Goal: Task Accomplishment & Management: Use online tool/utility

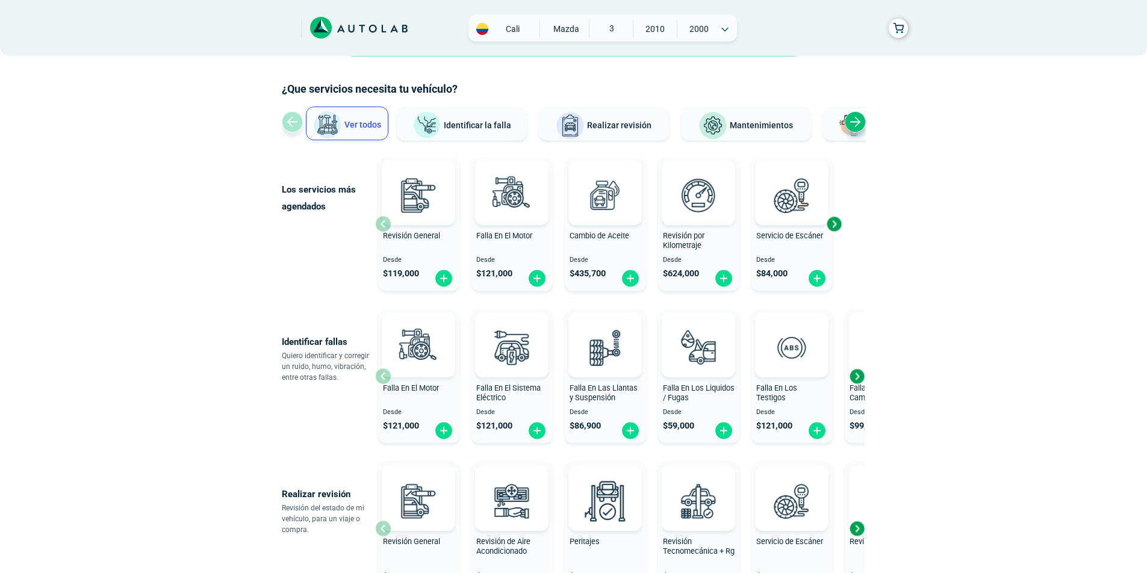
scroll to position [181, 0]
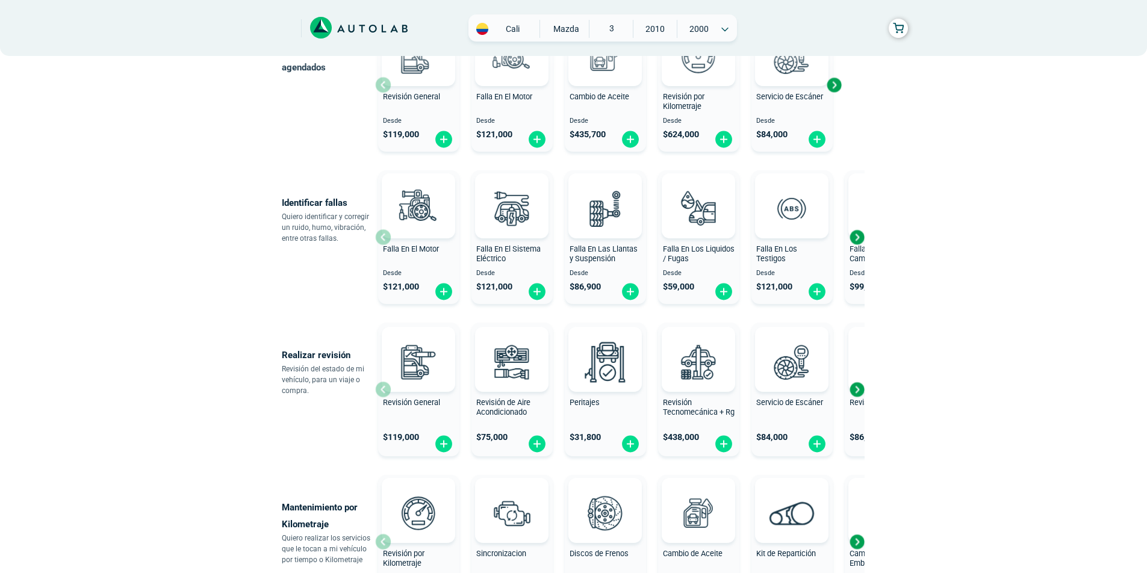
click at [860, 237] on div "Next slide" at bounding box center [857, 237] width 18 height 18
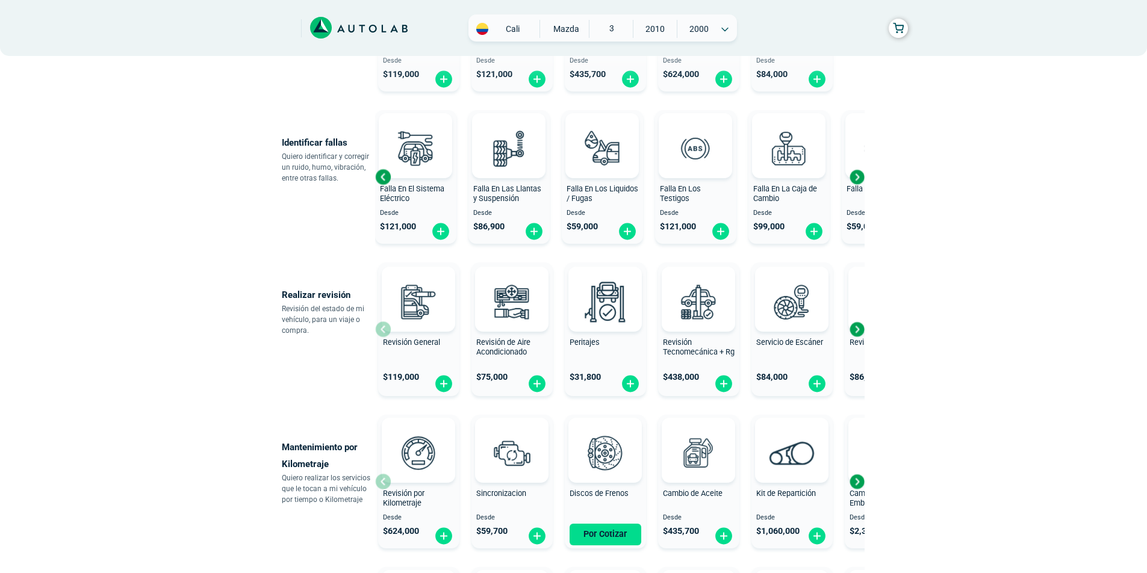
scroll to position [0, 0]
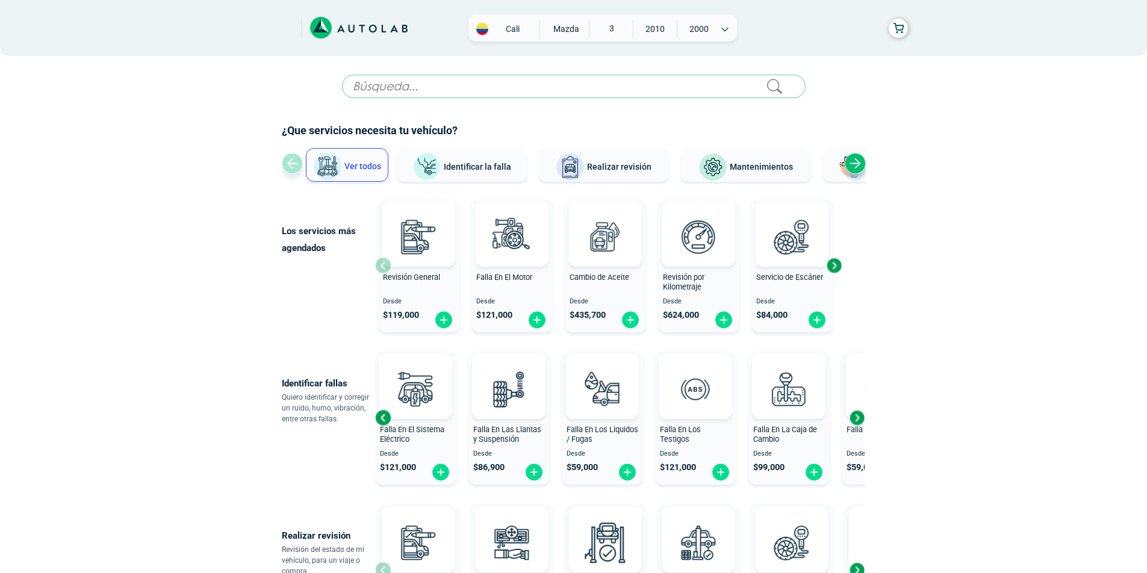
click at [855, 161] on div "Next slide" at bounding box center [855, 163] width 21 height 21
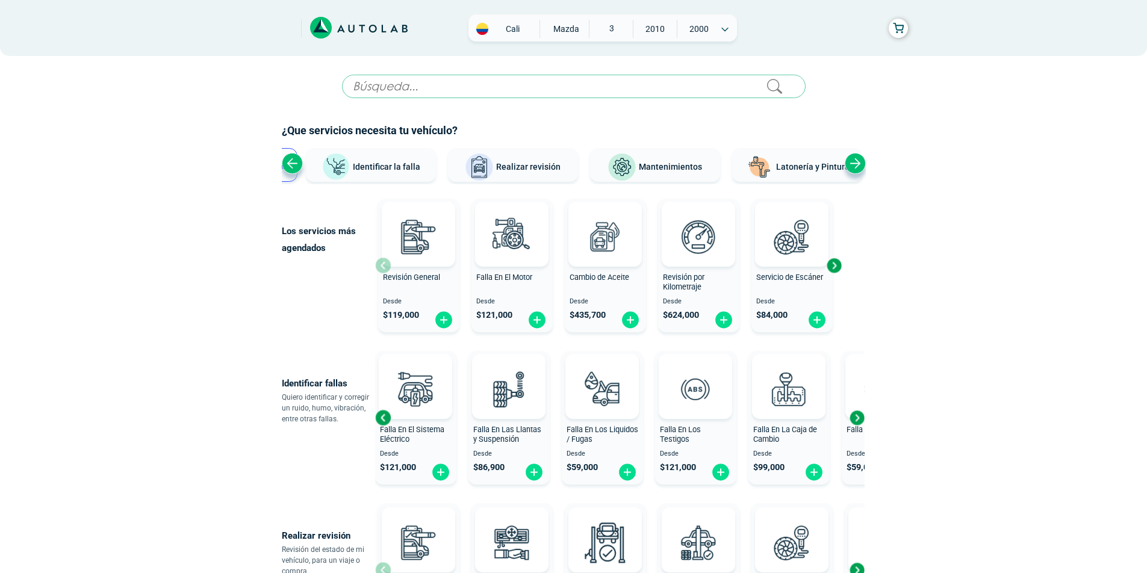
click at [855, 161] on div "Next slide" at bounding box center [855, 163] width 21 height 21
click at [835, 266] on div "Next slide" at bounding box center [834, 266] width 18 height 18
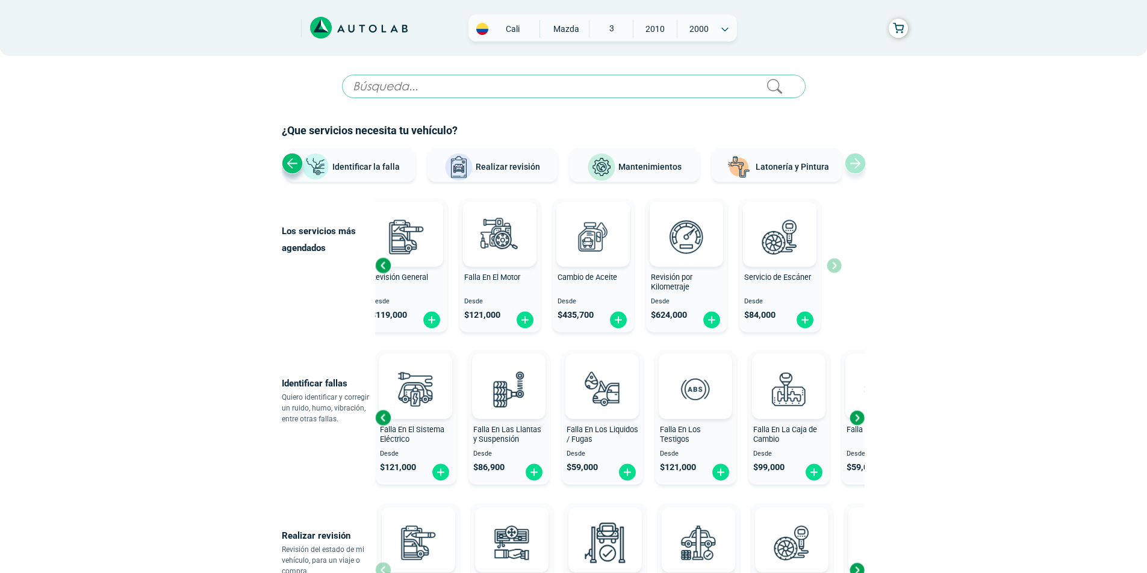
scroll to position [60, 0]
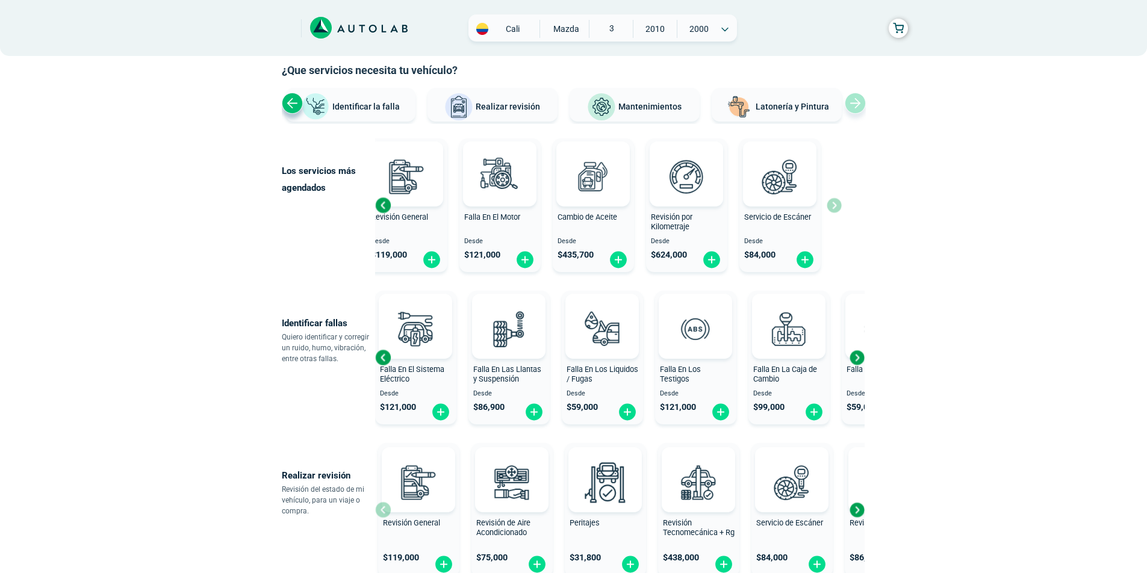
click at [857, 357] on div "Next slide" at bounding box center [857, 358] width 18 height 18
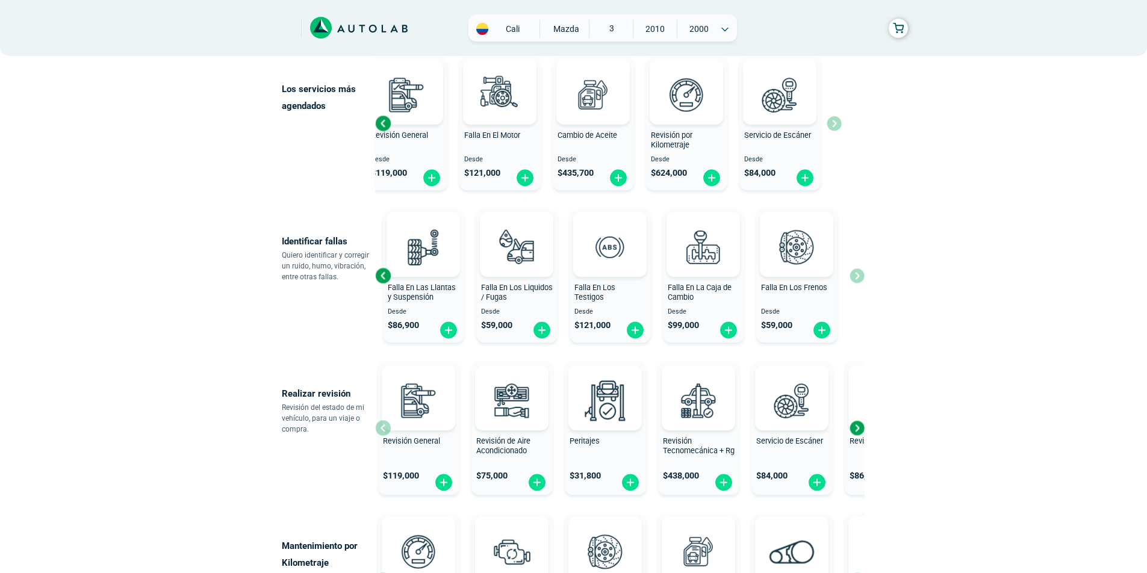
scroll to position [181, 0]
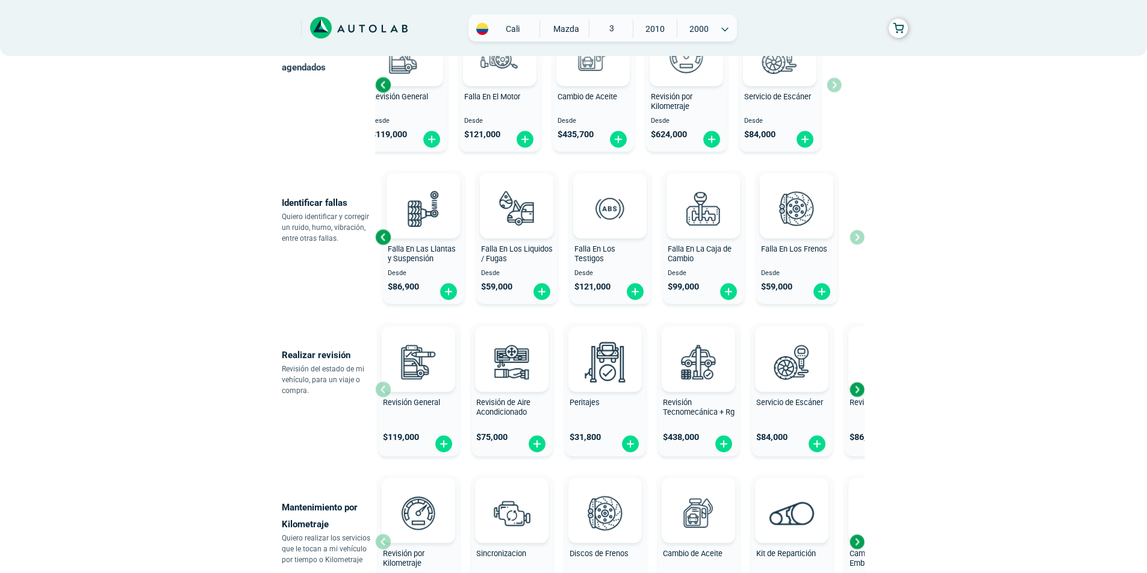
click at [858, 386] on div "Next slide" at bounding box center [857, 390] width 18 height 18
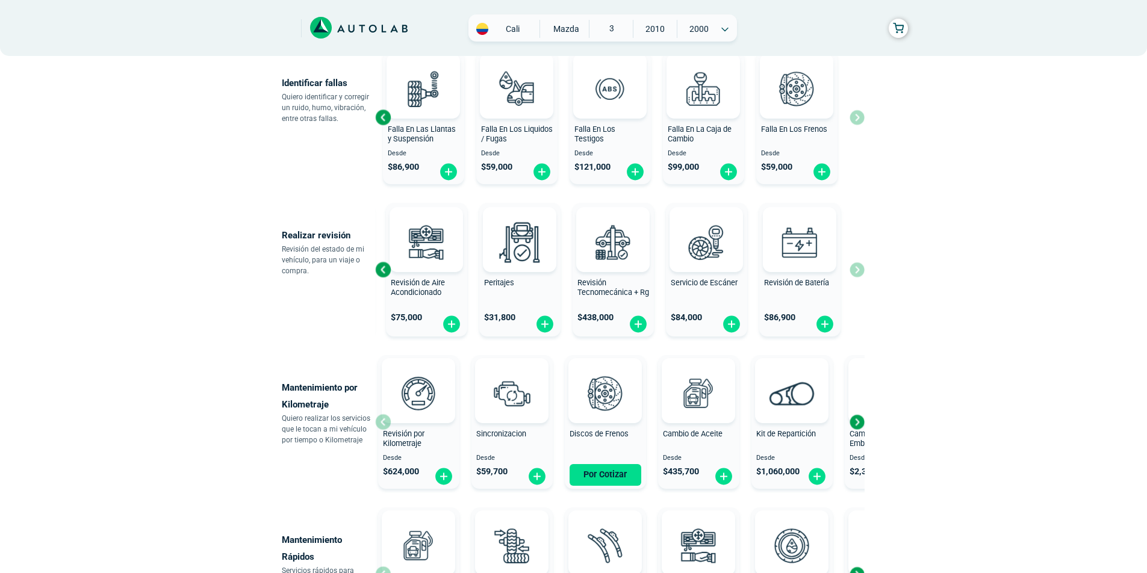
scroll to position [301, 0]
click at [859, 422] on div "Next slide" at bounding box center [857, 422] width 18 height 18
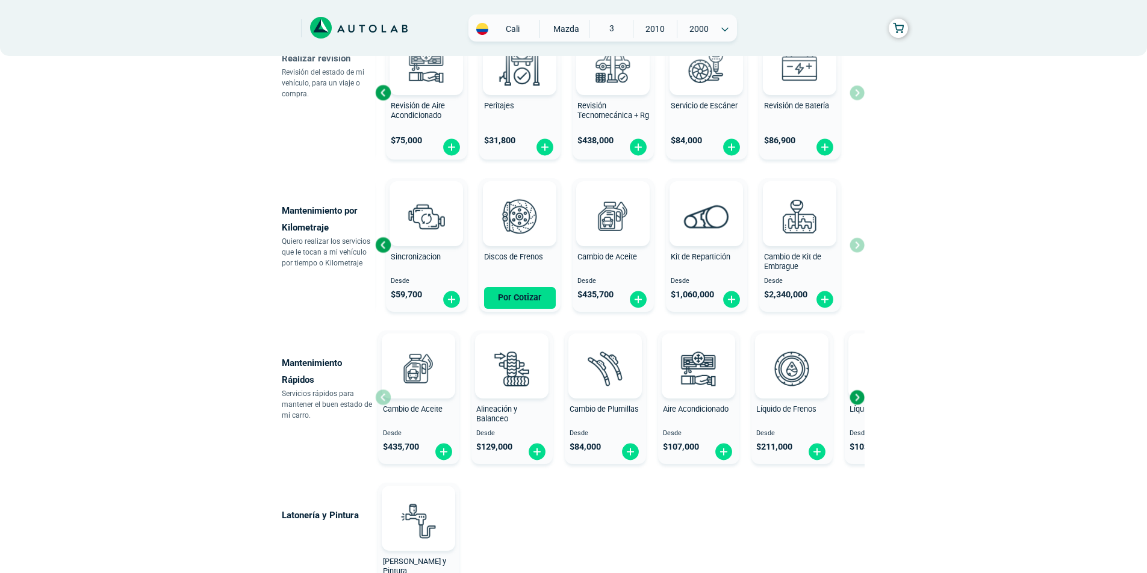
scroll to position [482, 0]
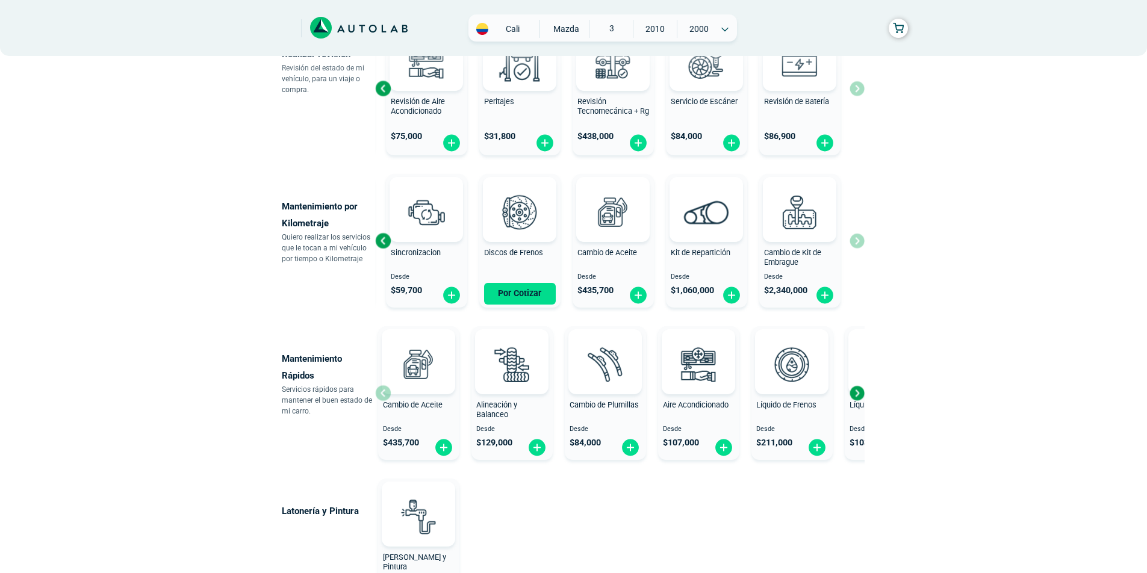
click at [860, 392] on div "Next slide" at bounding box center [857, 393] width 18 height 18
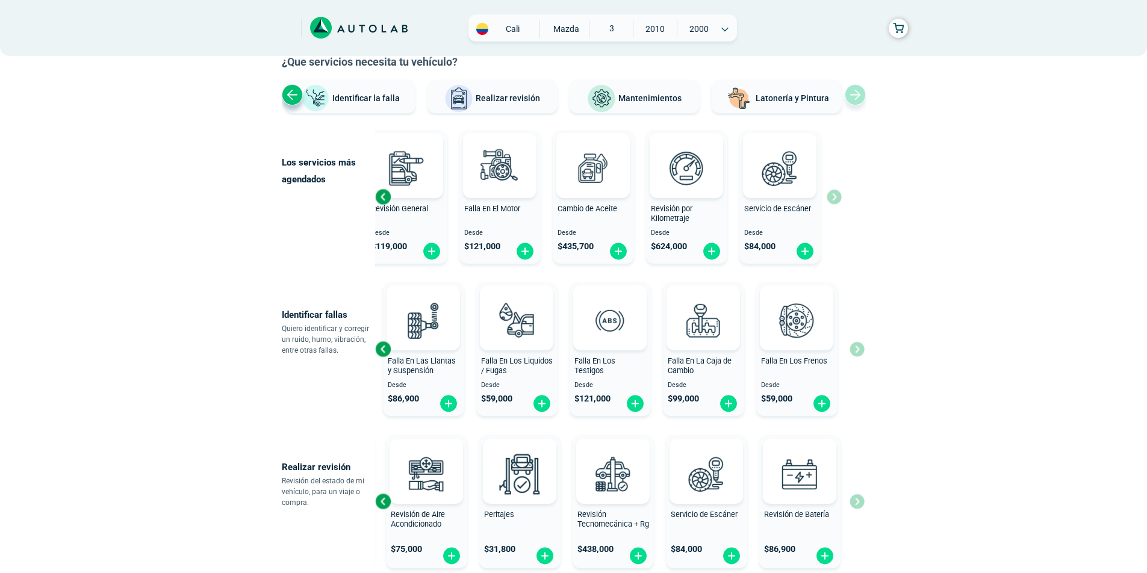
scroll to position [0, 0]
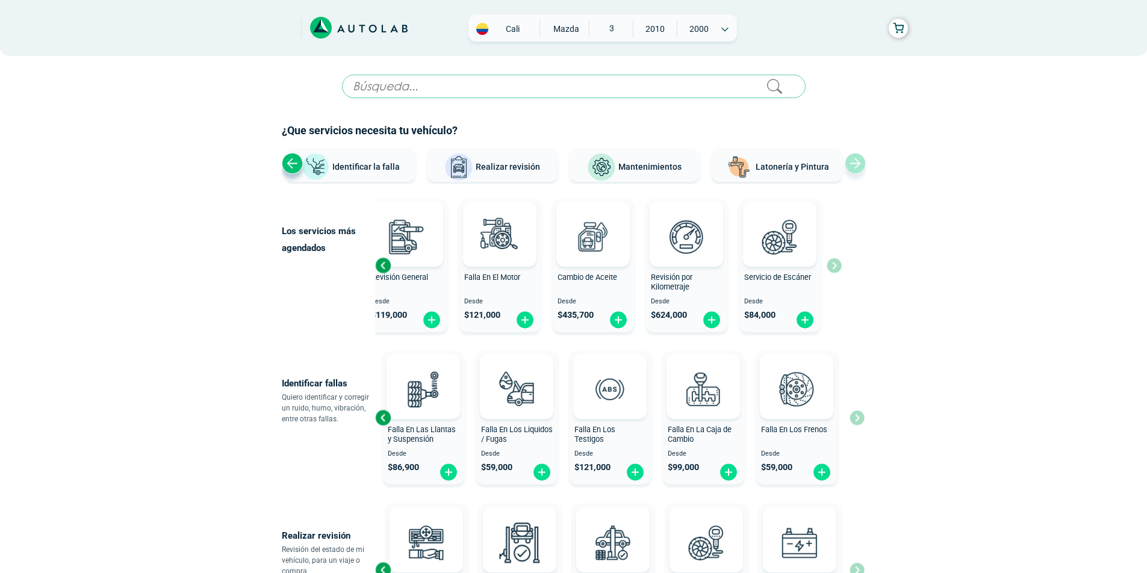
click at [293, 163] on div "Previous slide" at bounding box center [292, 163] width 21 height 21
click at [294, 164] on div "Previous slide" at bounding box center [292, 163] width 21 height 21
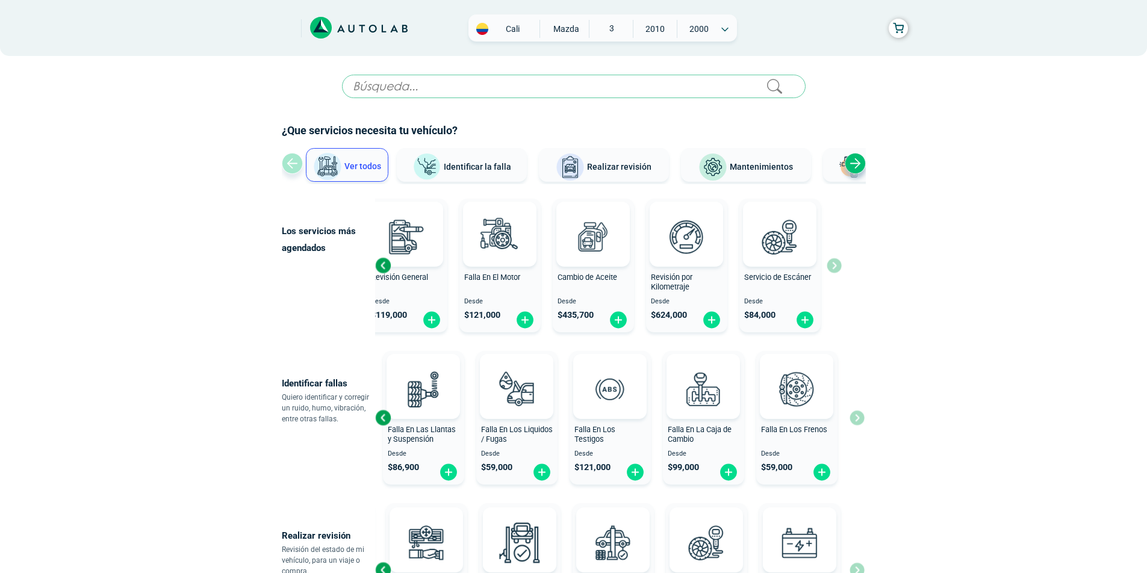
click at [862, 423] on div "Falla En El Motor Desde $ 121,000 Falla En El Sistema Eléctrico Desde $ 121,000…" at bounding box center [620, 417] width 490 height 143
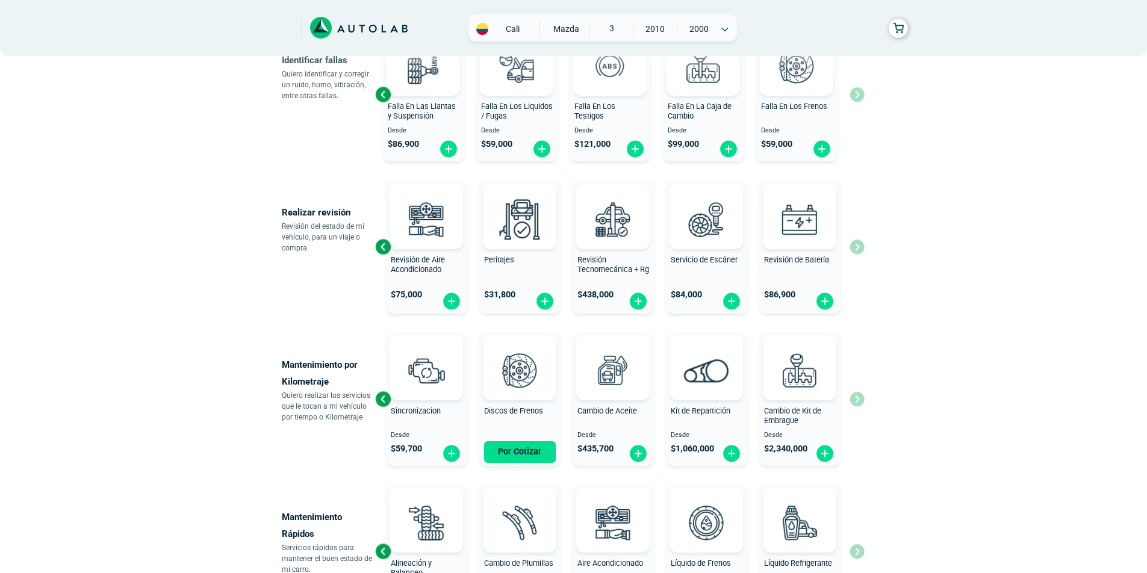
scroll to position [361, 0]
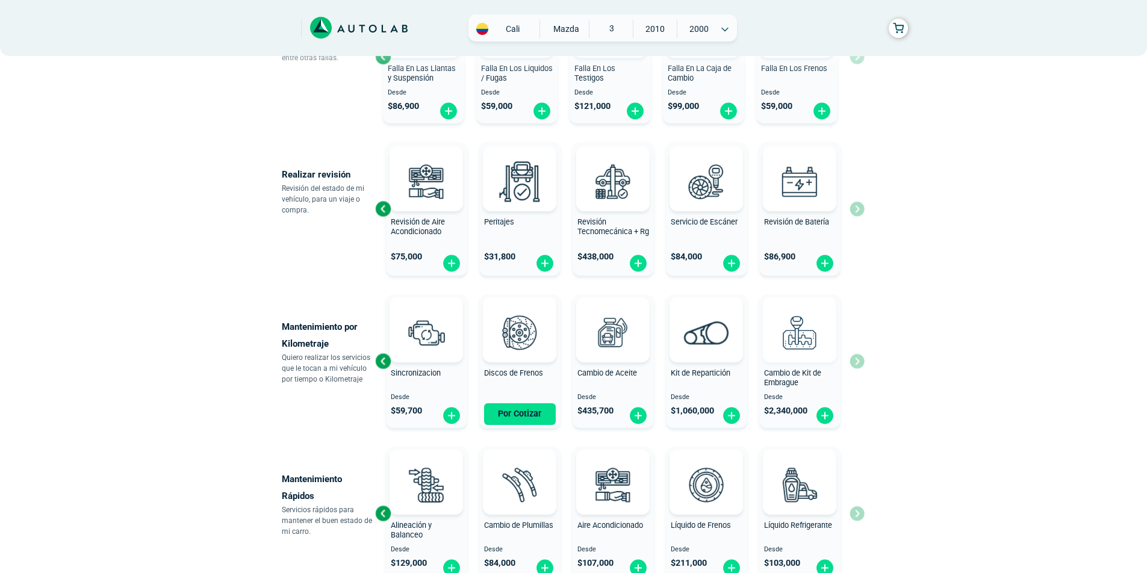
click at [802, 348] on img at bounding box center [799, 332] width 53 height 53
